Goal: Transaction & Acquisition: Purchase product/service

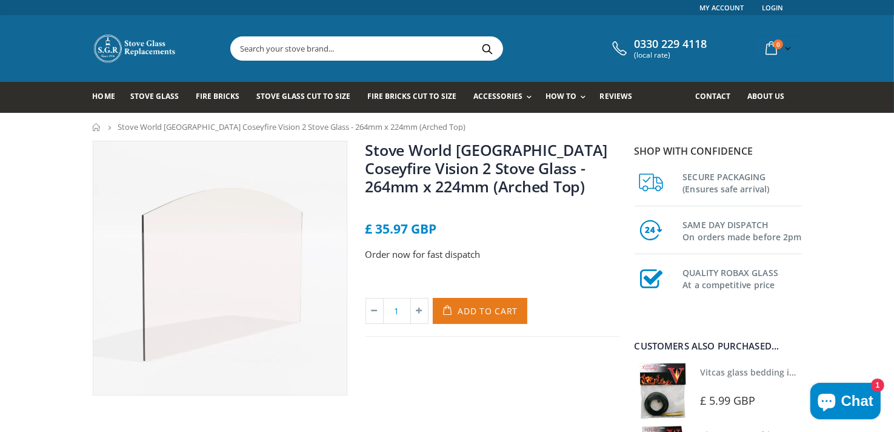
click at [473, 309] on span "Add to Cart" at bounding box center [488, 311] width 60 height 12
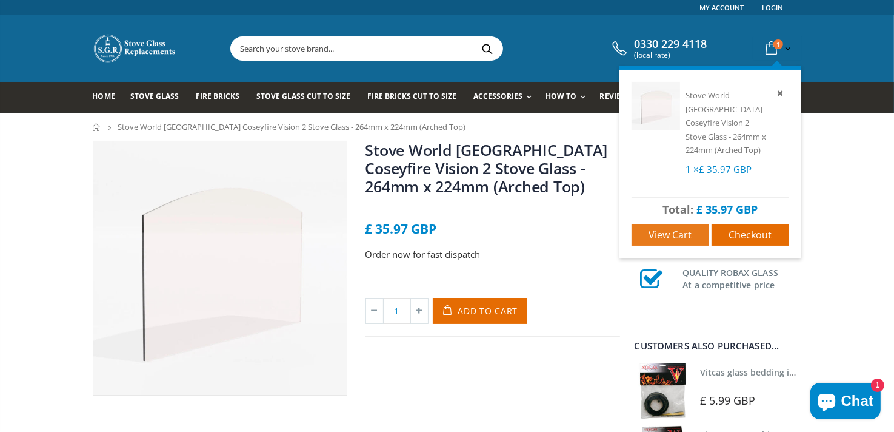
click at [672, 228] on span "View cart" at bounding box center [670, 234] width 43 height 13
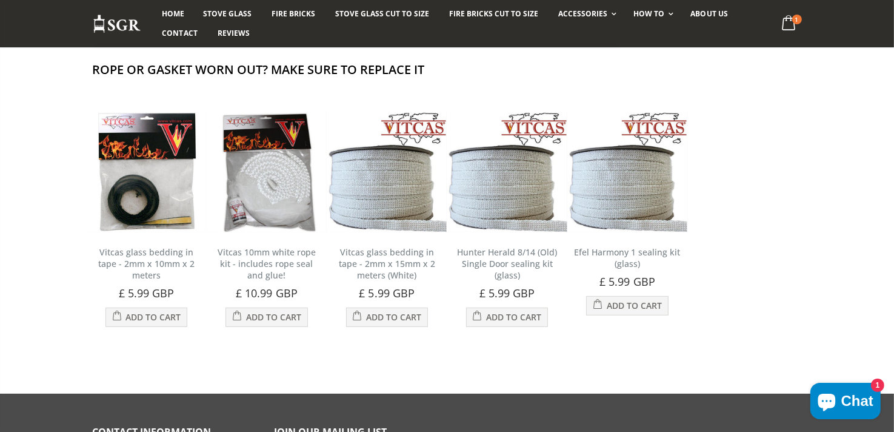
scroll to position [364, 0]
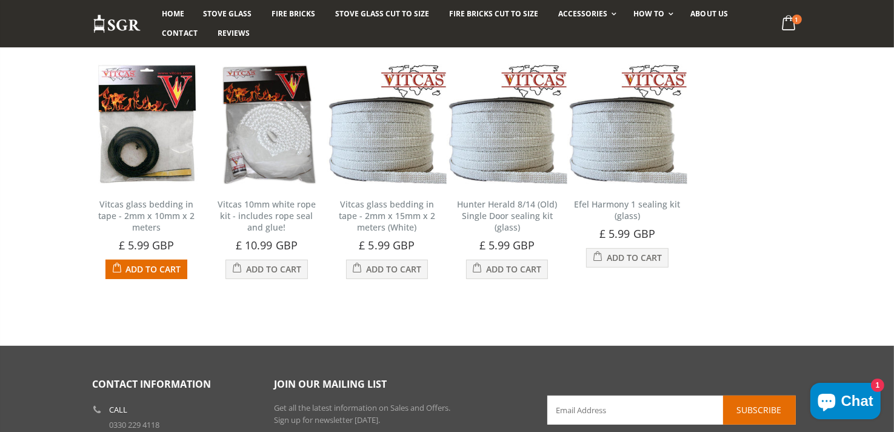
click at [142, 124] on img at bounding box center [147, 124] width 120 height 120
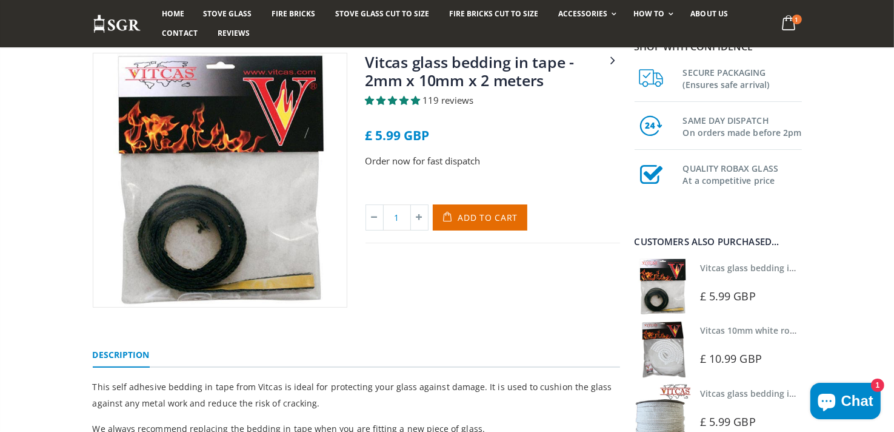
scroll to position [61, 0]
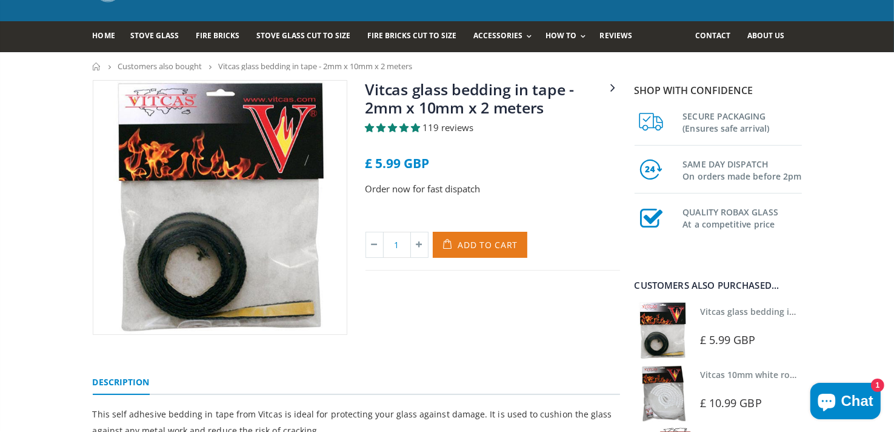
click at [466, 249] on span "Add to Cart" at bounding box center [488, 245] width 60 height 12
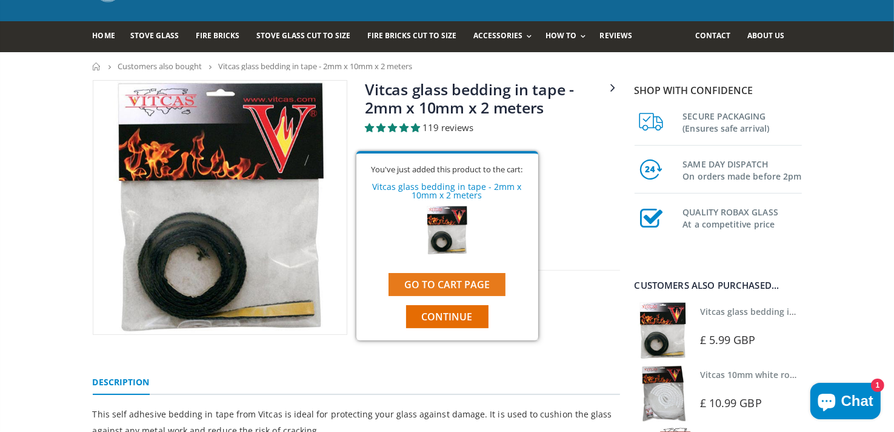
click at [480, 285] on link "Go to cart page" at bounding box center [447, 284] width 117 height 23
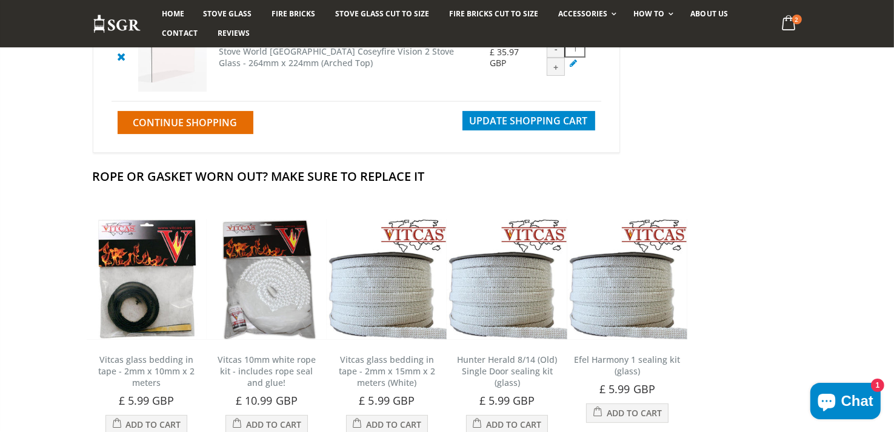
scroll to position [303, 0]
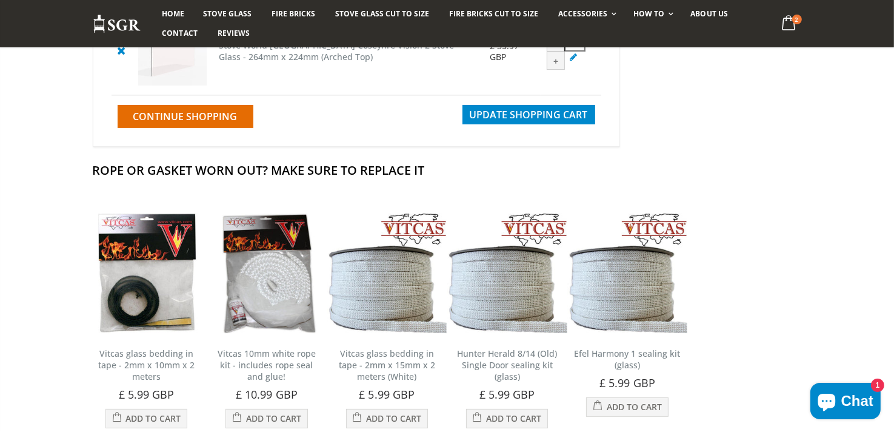
click at [835, 399] on icon "Chat window" at bounding box center [827, 402] width 18 height 18
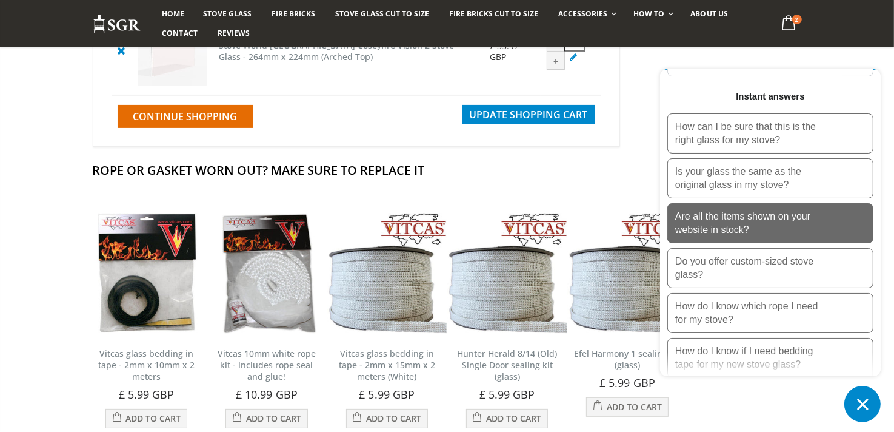
scroll to position [182, 0]
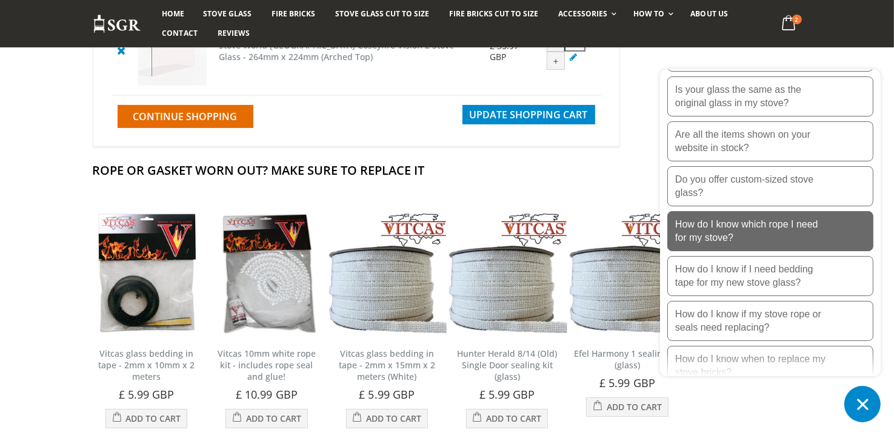
click at [764, 230] on p "How do I know which rope I need for my stove?" at bounding box center [751, 231] width 152 height 27
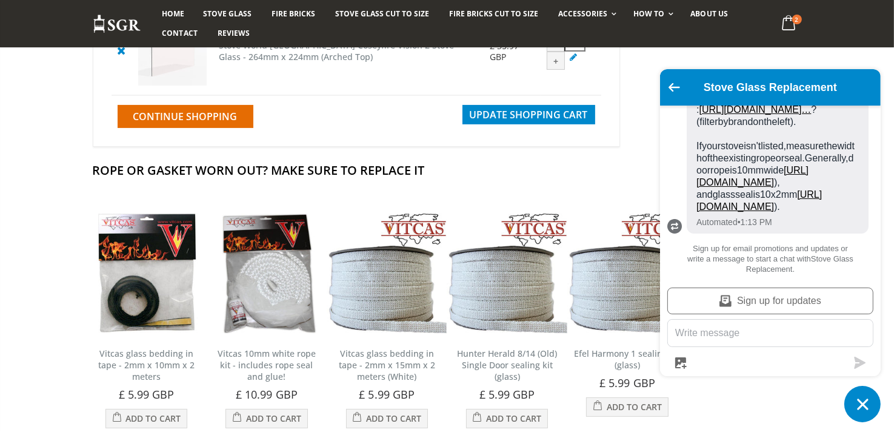
scroll to position [173, 0]
click at [861, 407] on icon "Chat window" at bounding box center [862, 403] width 11 height 11
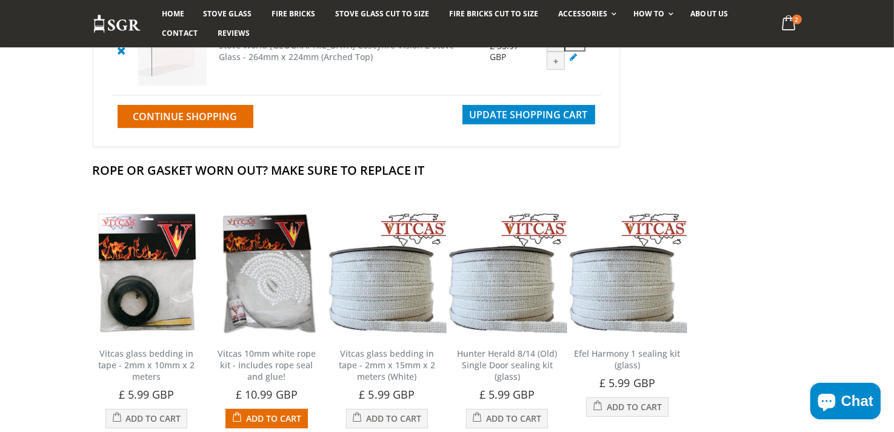
click at [267, 314] on img at bounding box center [267, 273] width 120 height 120
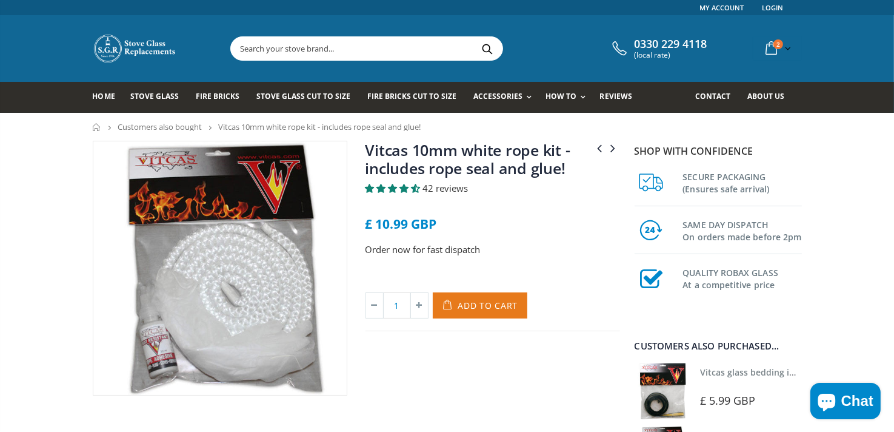
click at [476, 301] on span "Add to Cart" at bounding box center [488, 305] width 60 height 12
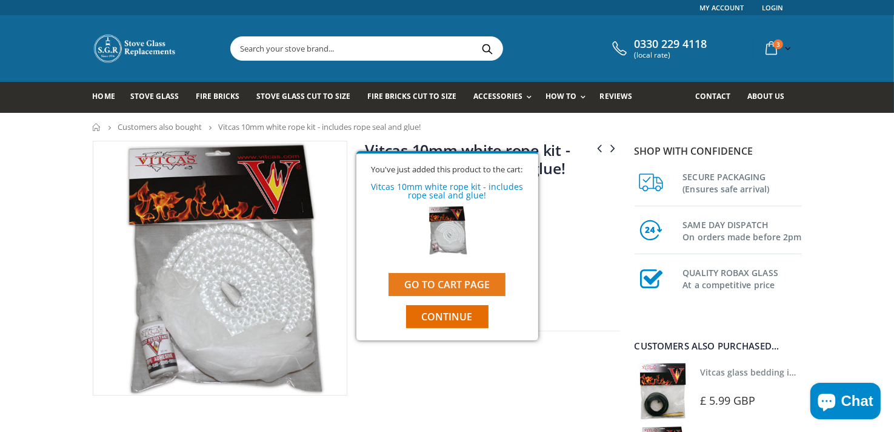
click at [470, 288] on link "Go to cart page" at bounding box center [447, 284] width 117 height 23
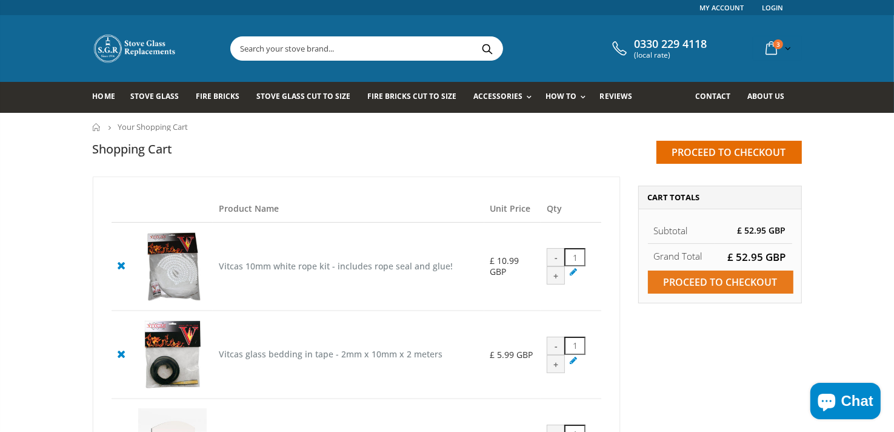
click at [716, 282] on input "Proceed to checkout" at bounding box center [720, 281] width 145 height 23
